Goal: Communication & Community: Answer question/provide support

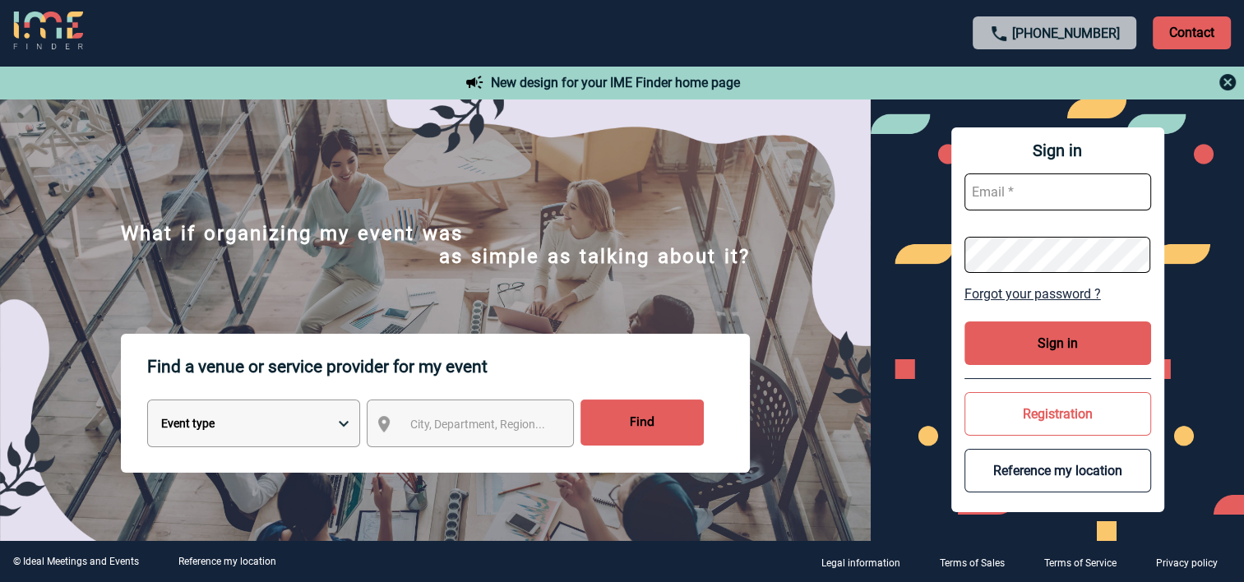
type input "alexandra.levyrueff@3ds.com"
click at [1038, 349] on button "Sign in" at bounding box center [1057, 343] width 187 height 44
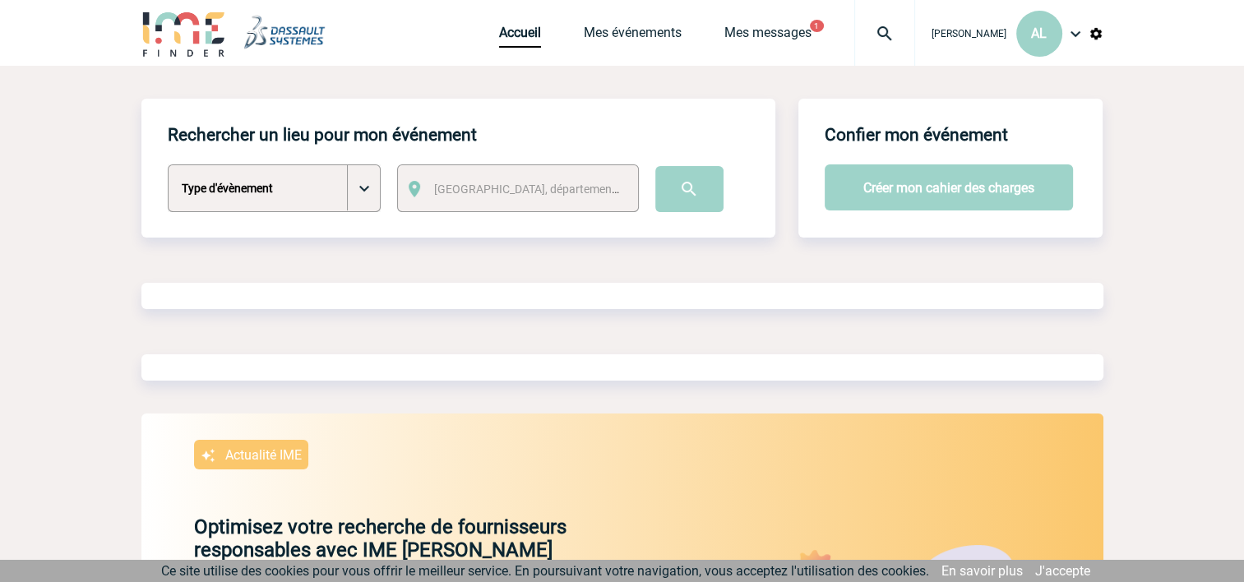
click at [769, 20] on div "Accueil Mes événements Mes messages 1 Projet, client Projet, client" at bounding box center [707, 33] width 416 height 66
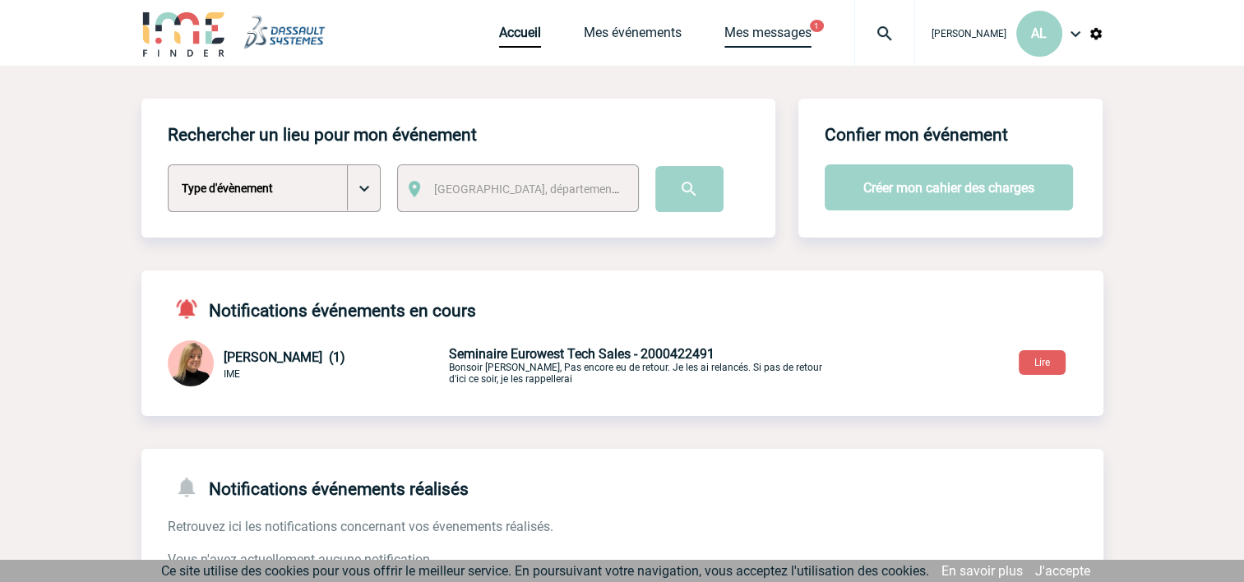
click at [760, 29] on link "Mes messages" at bounding box center [767, 36] width 87 height 23
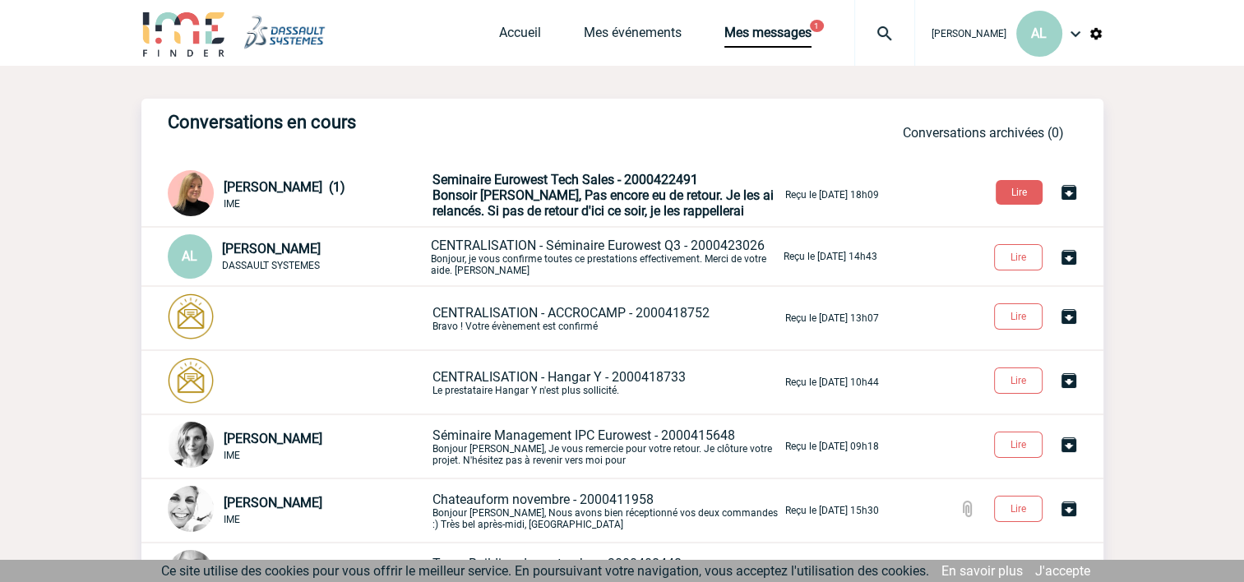
click at [547, 196] on span "Bonsoir [PERSON_NAME], Pas encore eu de retour. Je les ai relancés. Si pas de r…" at bounding box center [602, 202] width 341 height 31
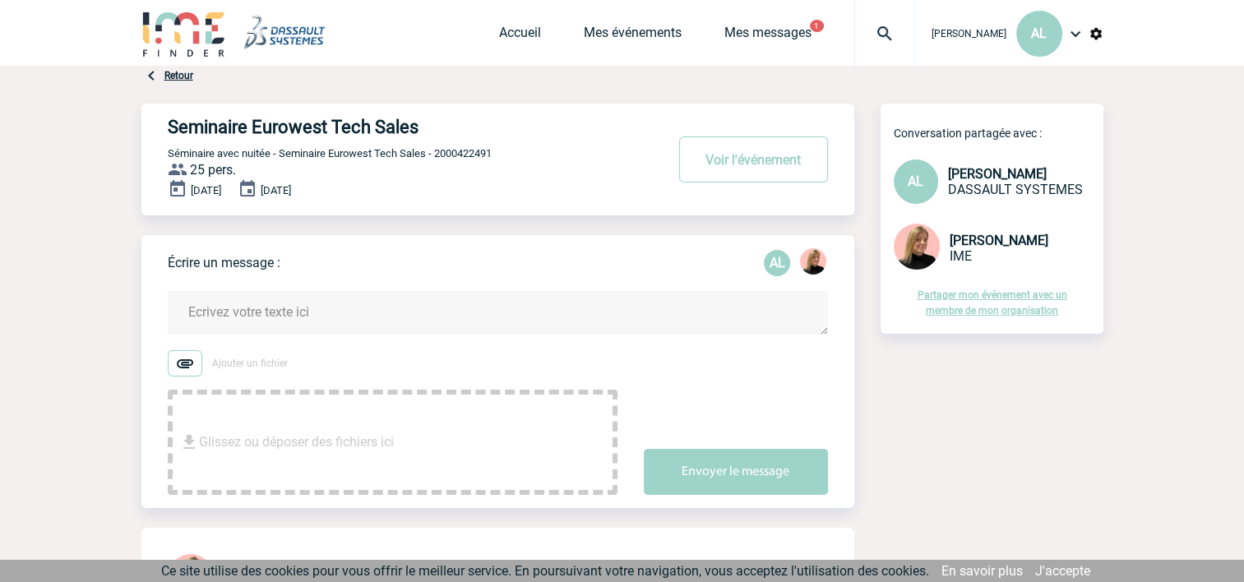
click at [265, 317] on textarea at bounding box center [498, 313] width 660 height 44
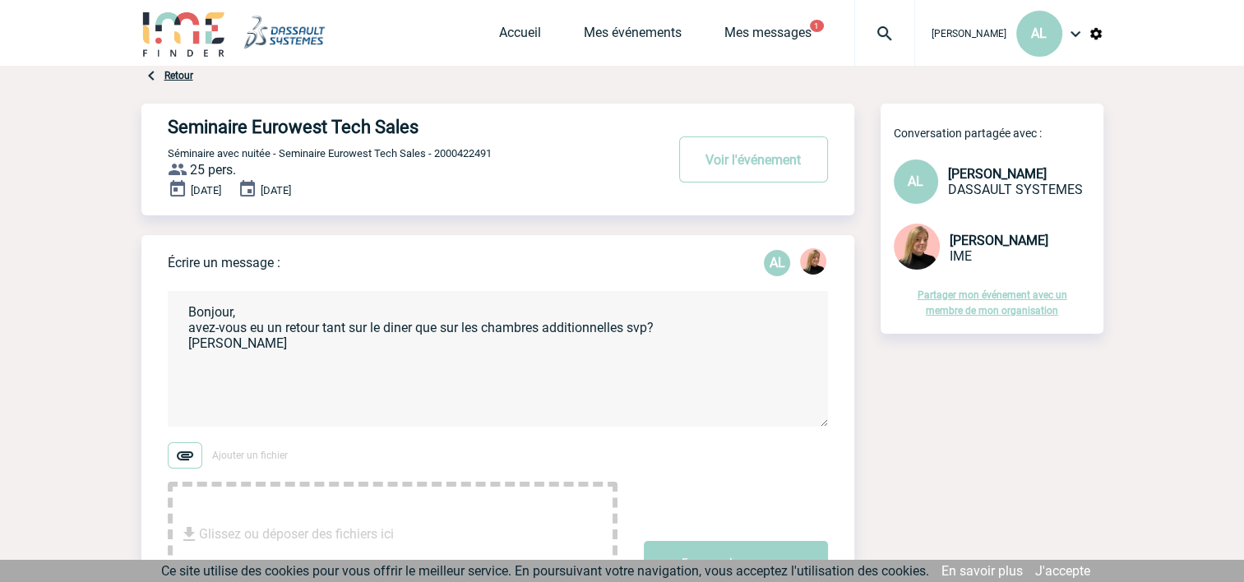
scroll to position [164, 0]
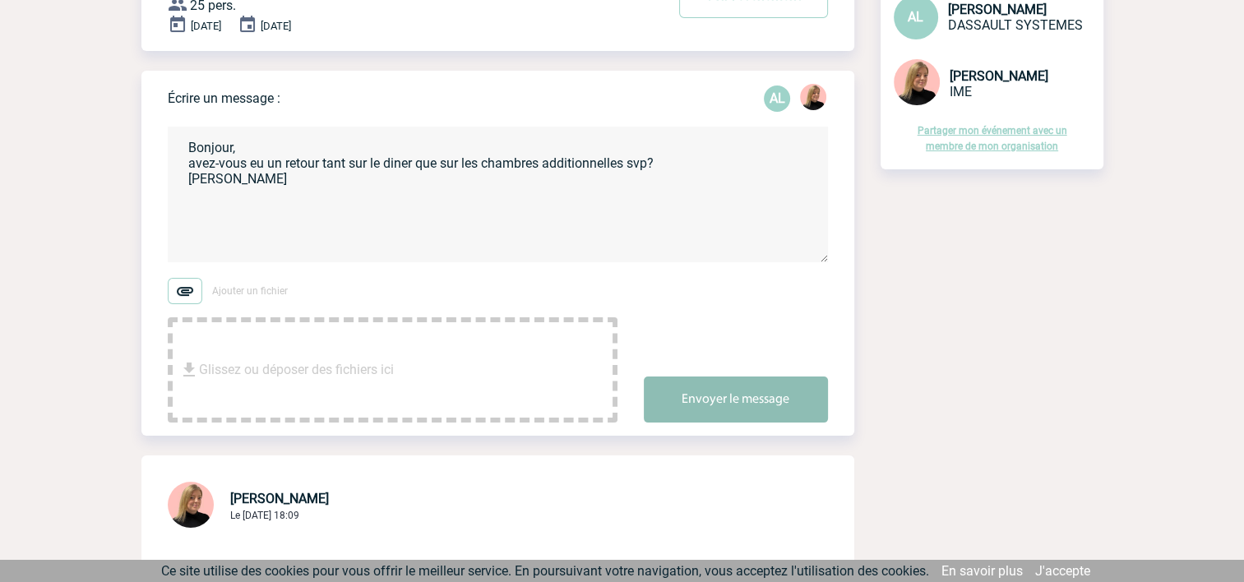
type textarea "Bonjour, avez-vous eu un retour tant sur le diner que sur les chambres addition…"
click at [716, 406] on button "Envoyer le message" at bounding box center [736, 399] width 184 height 46
